Goal: Check status: Check status

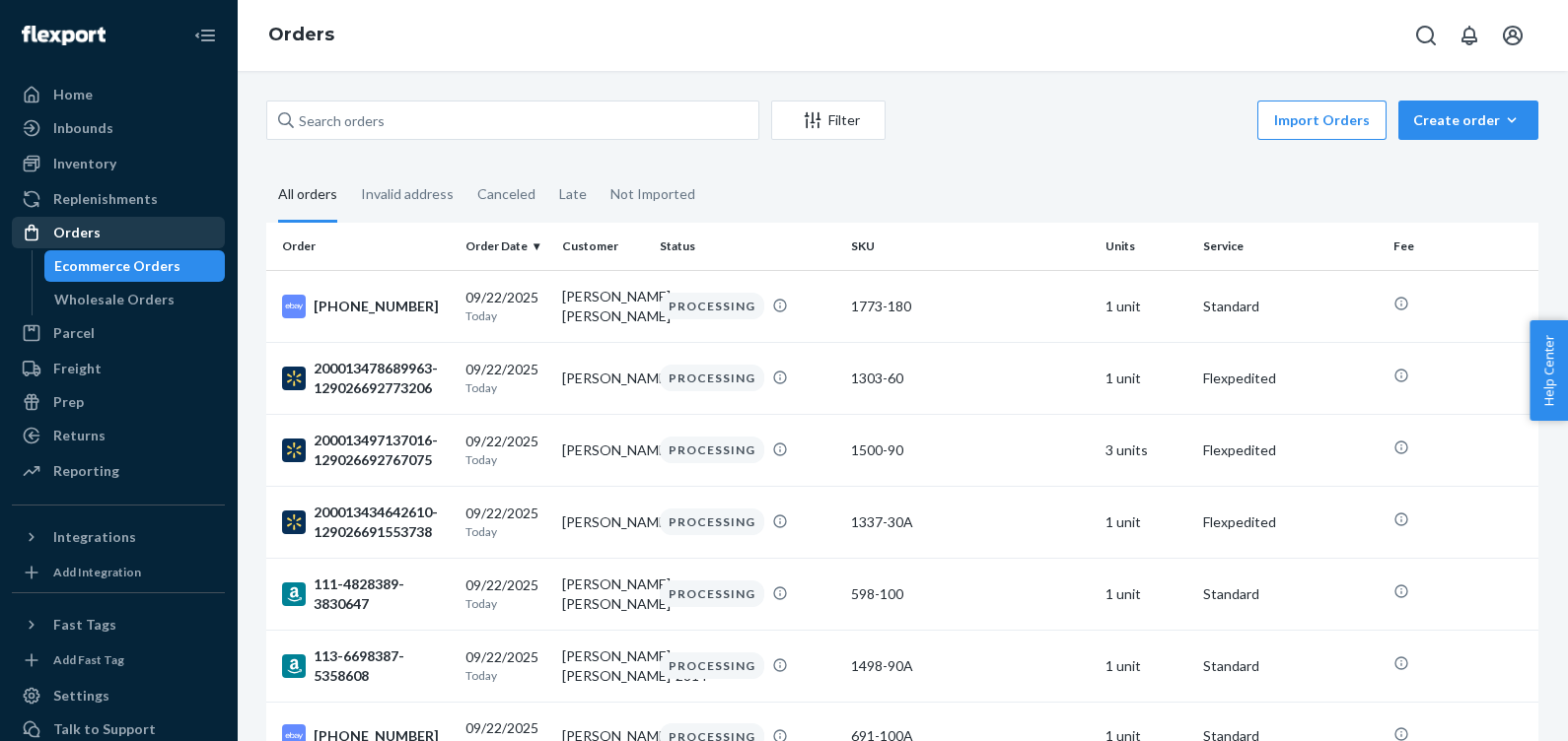
click at [87, 222] on div "Orders" at bounding box center [78, 232] width 48 height 20
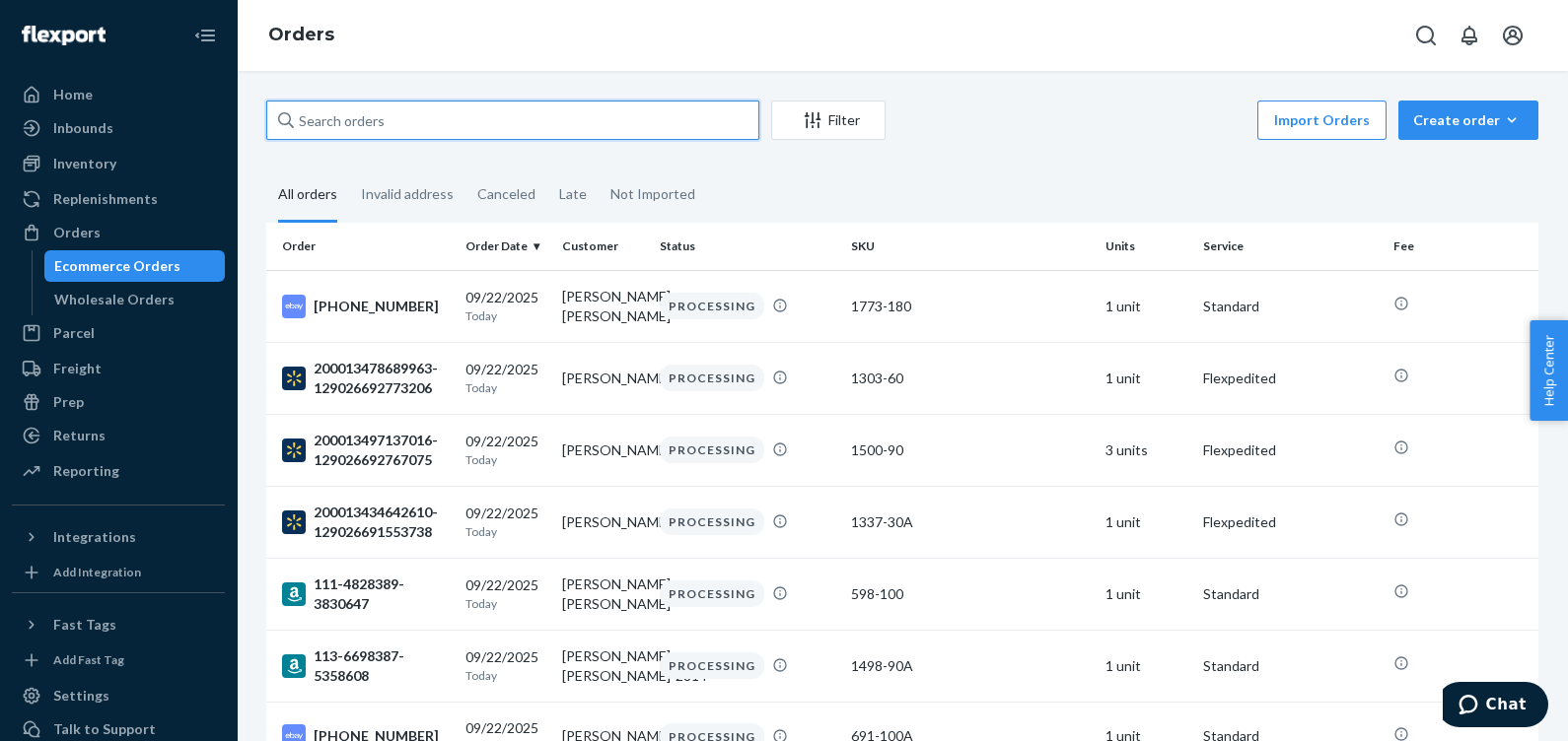
click at [410, 118] on input "text" at bounding box center [513, 120] width 493 height 40
paste input "129026377059081"
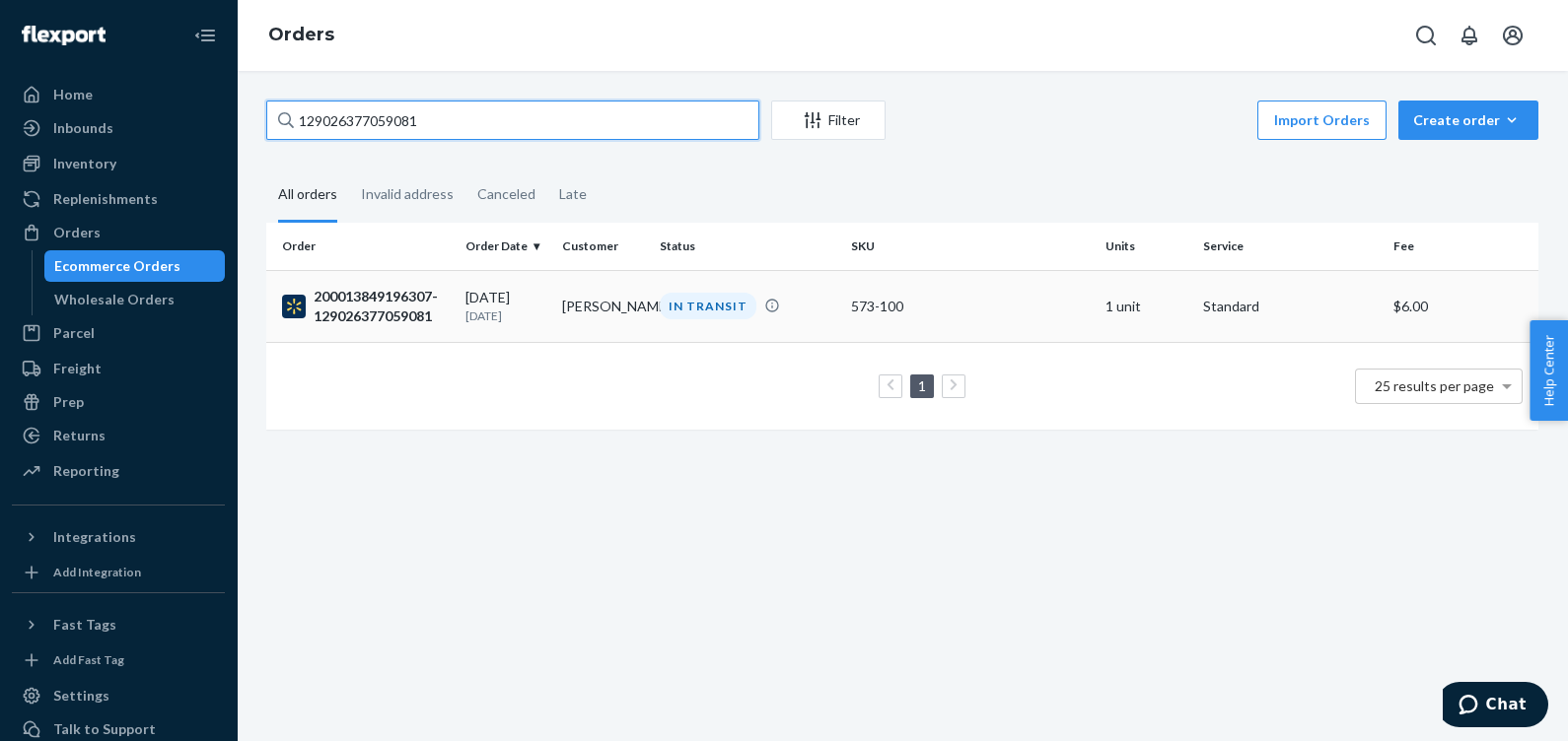
type input "129026377059081"
click at [378, 291] on div "200013849196307-129026377059081" at bounding box center [366, 307] width 168 height 40
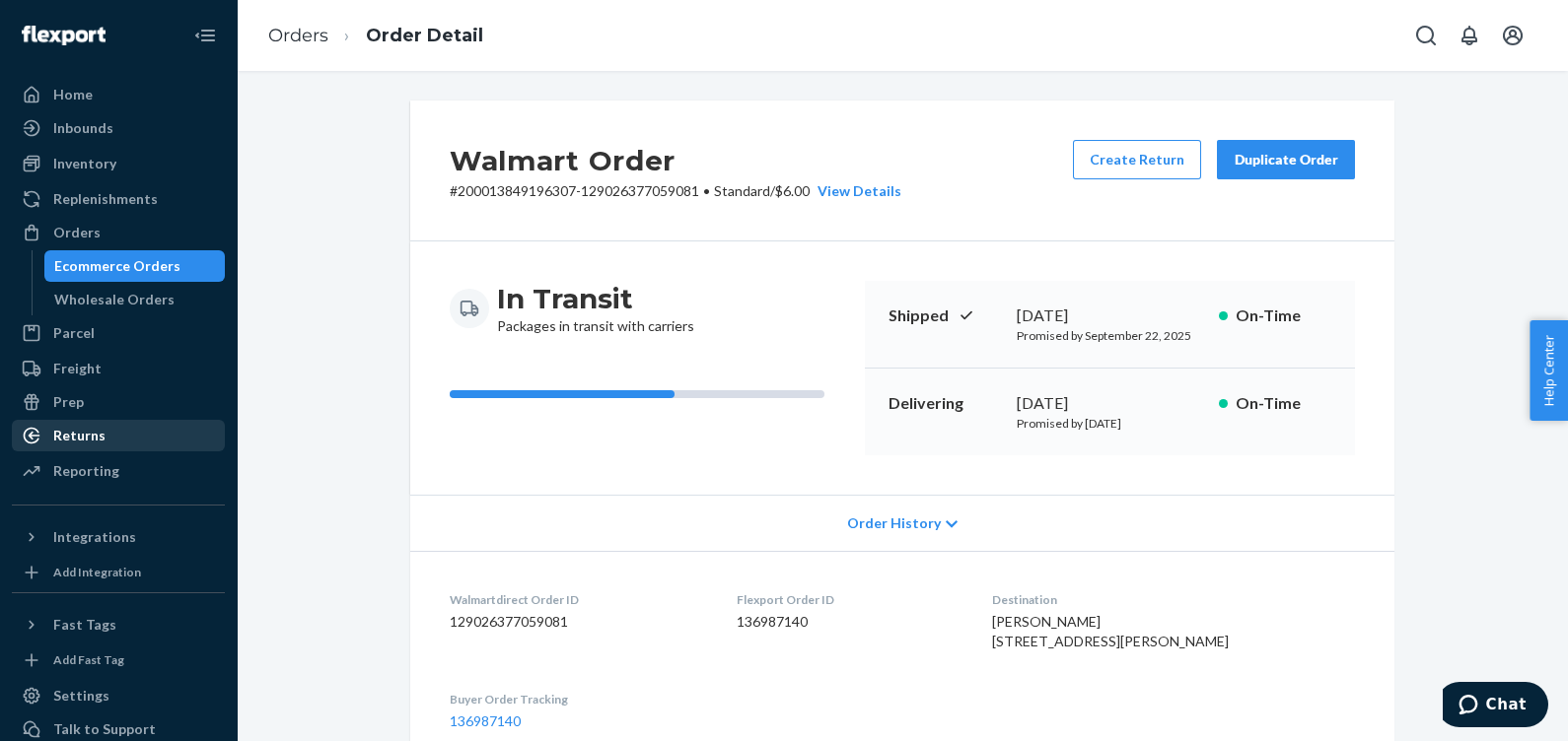
drag, startPoint x: 92, startPoint y: 466, endPoint x: 180, endPoint y: 425, distance: 97.1
click at [92, 466] on div "Reporting" at bounding box center [86, 471] width 66 height 20
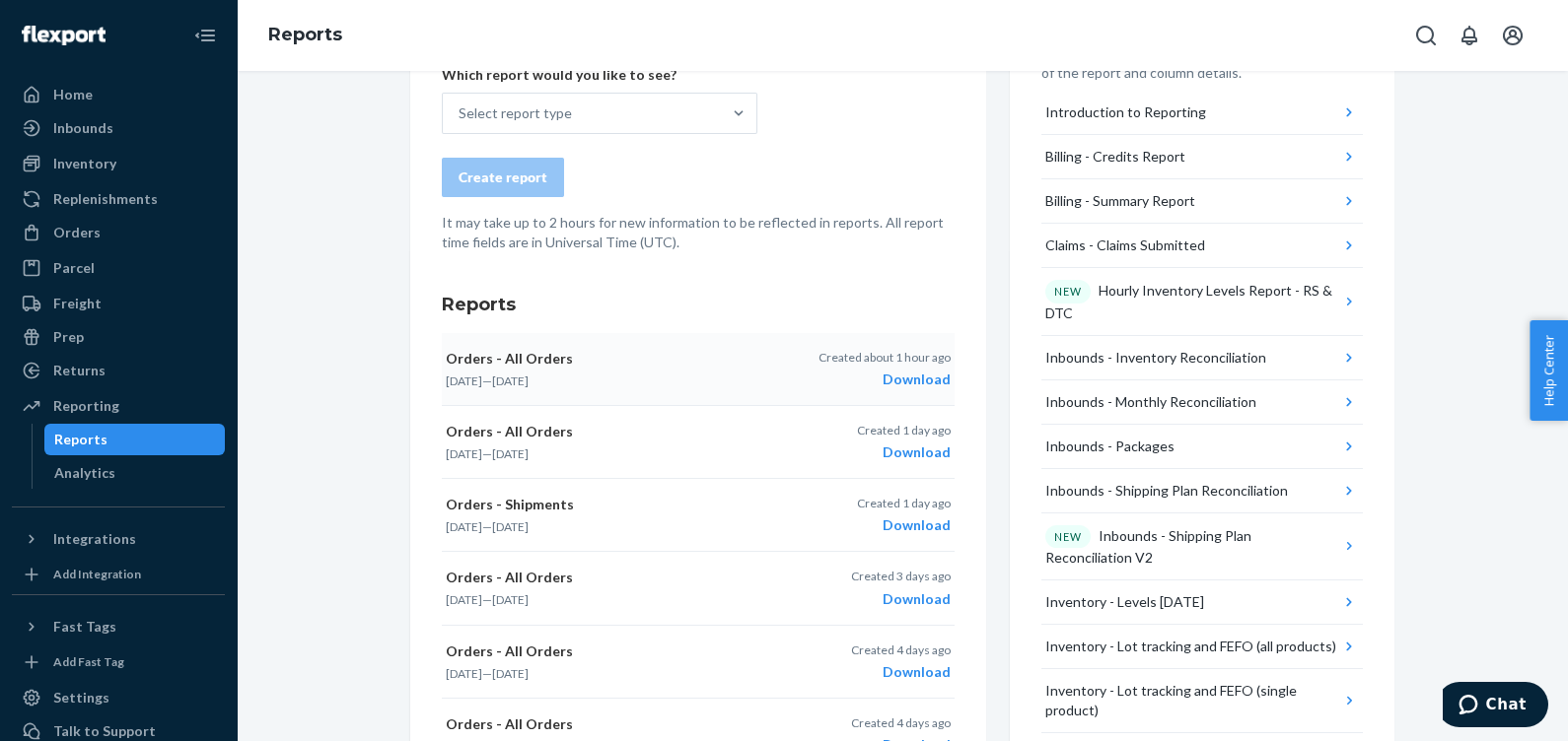
click at [904, 373] on div "Download" at bounding box center [884, 379] width 132 height 20
click at [90, 235] on div "Orders" at bounding box center [78, 232] width 48 height 20
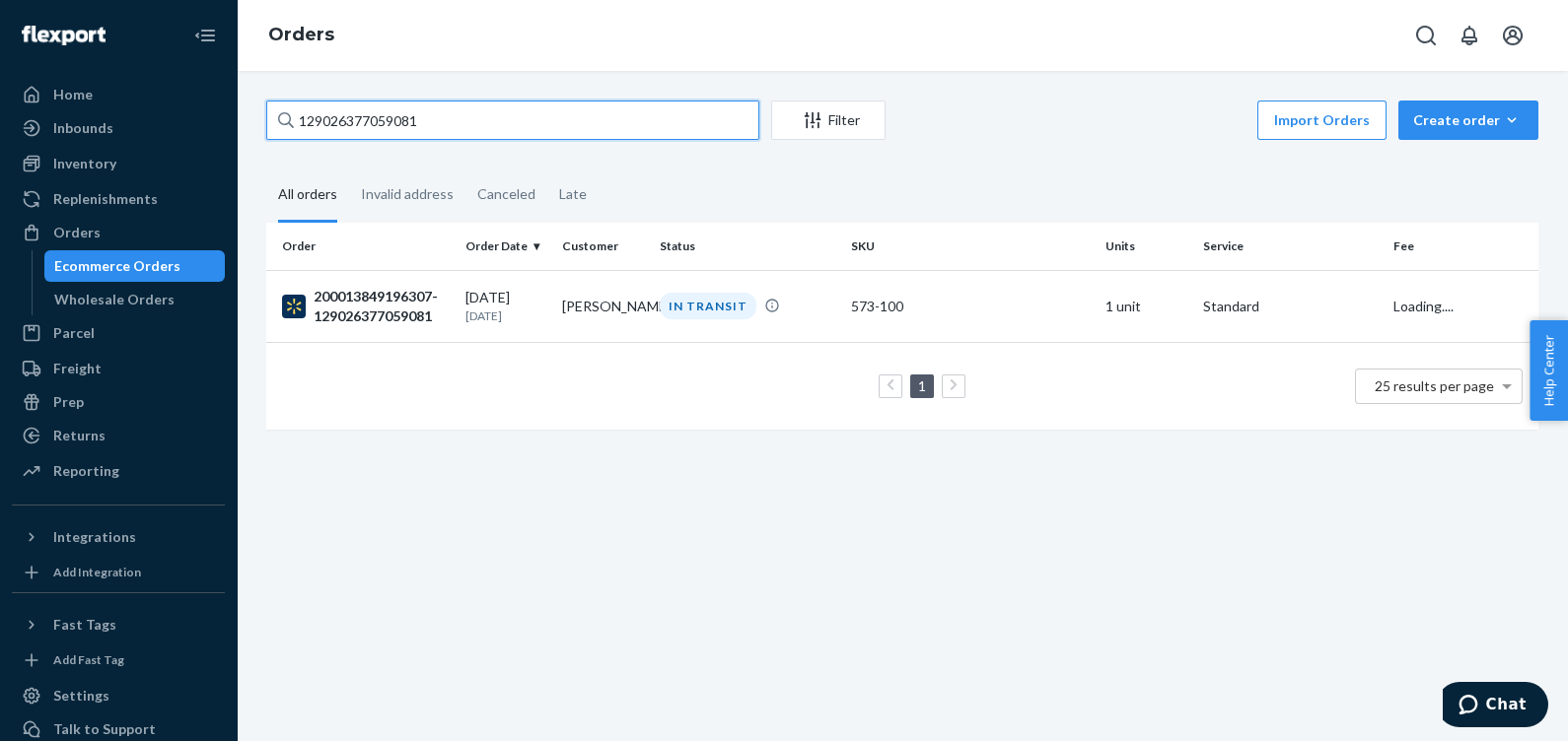
click at [517, 117] on input "129026377059081" at bounding box center [513, 120] width 493 height 40
drag, startPoint x: 484, startPoint y: 123, endPoint x: 277, endPoint y: 118, distance: 207.1
click at [277, 118] on div "129026377059081" at bounding box center [513, 120] width 493 height 40
paste input "200013526950316"
type input "200013526950316"
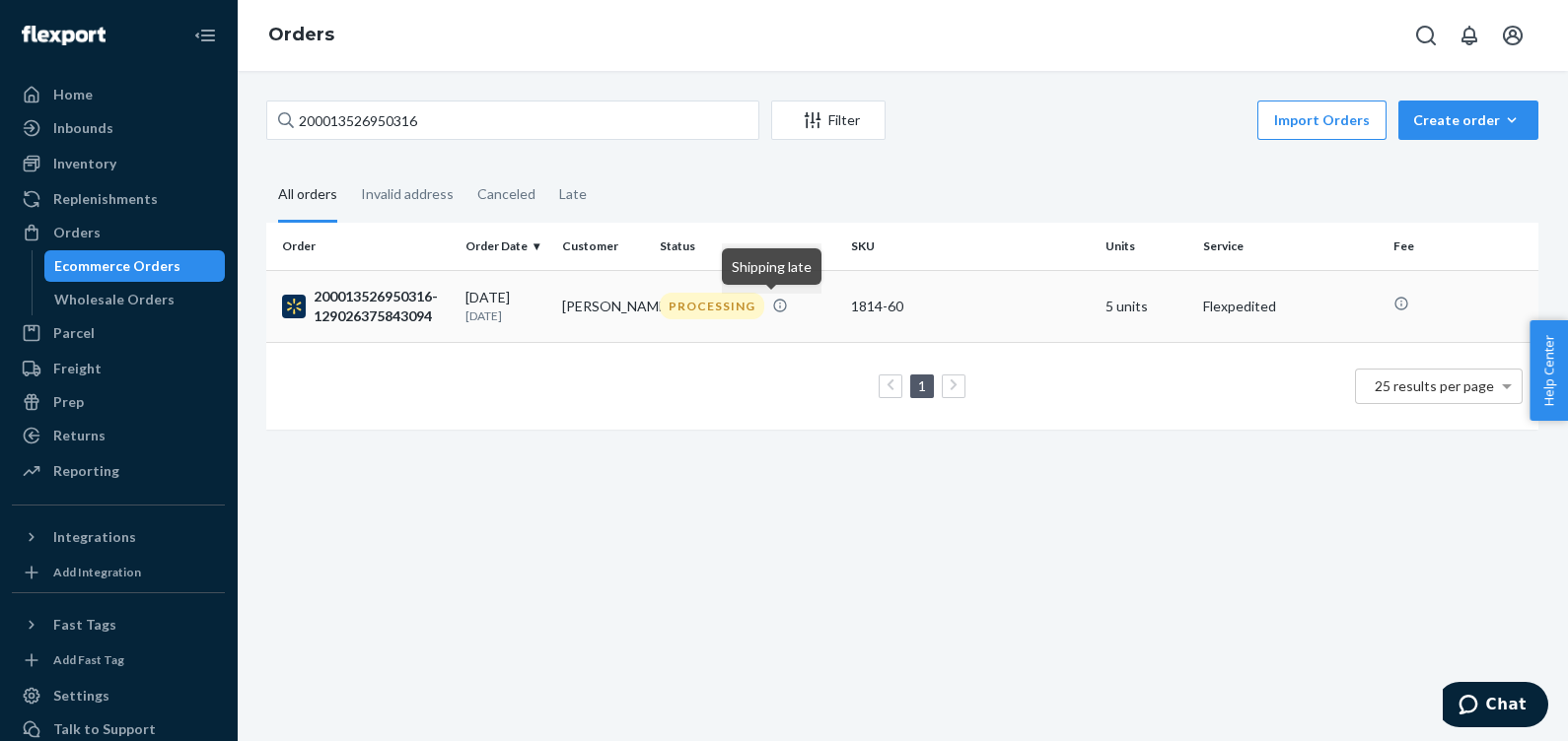
click at [774, 301] on icon at bounding box center [780, 306] width 13 height 13
